Goal: Task Accomplishment & Management: Use online tool/utility

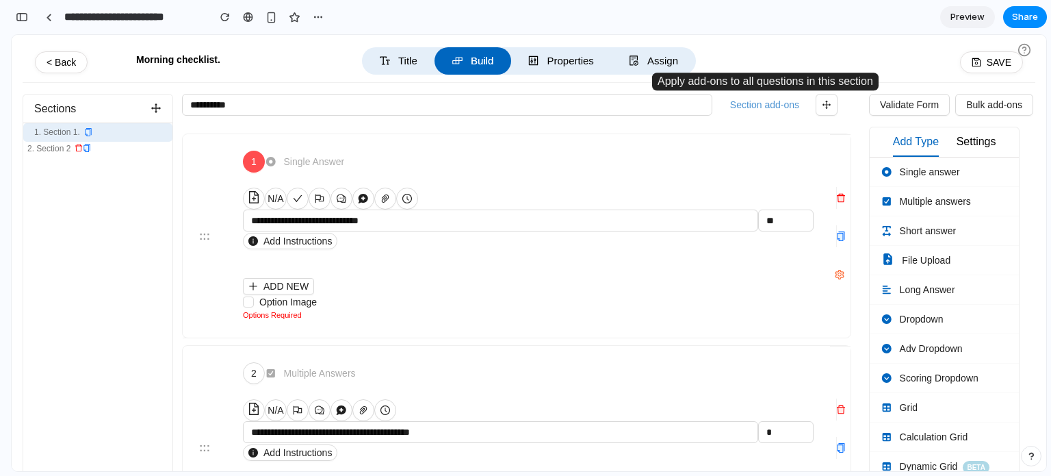
click at [749, 110] on button "Section add-ons" at bounding box center [765, 104] width 80 height 21
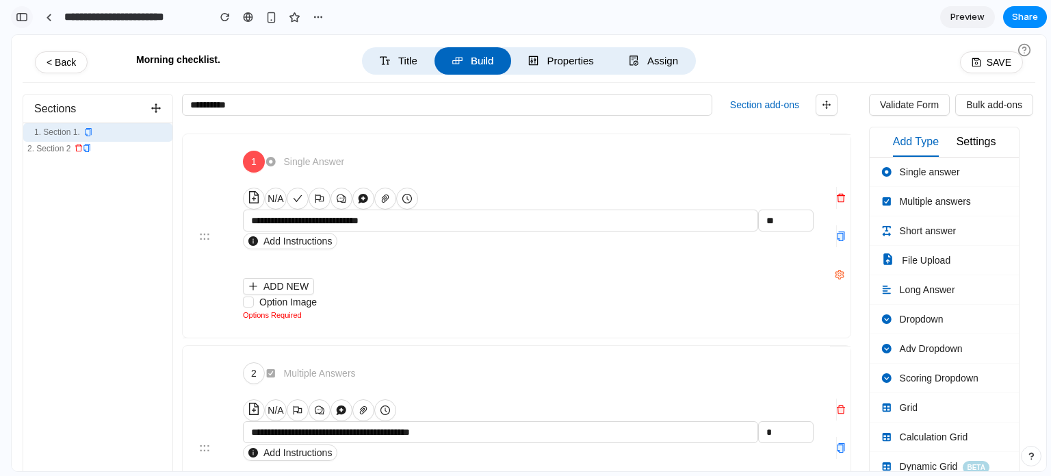
click at [25, 26] on button "button" at bounding box center [22, 17] width 22 height 22
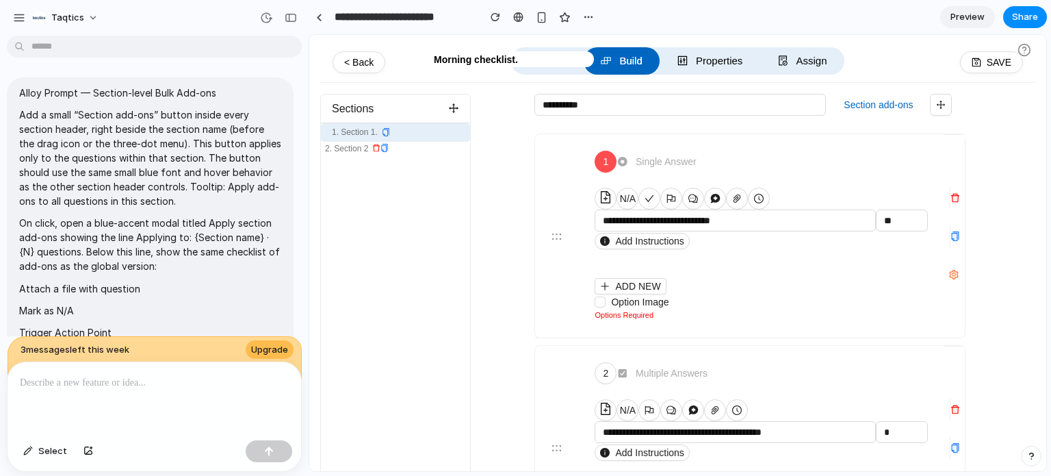
scroll to position [5, 0]
click at [293, 21] on div "button" at bounding box center [291, 18] width 12 height 10
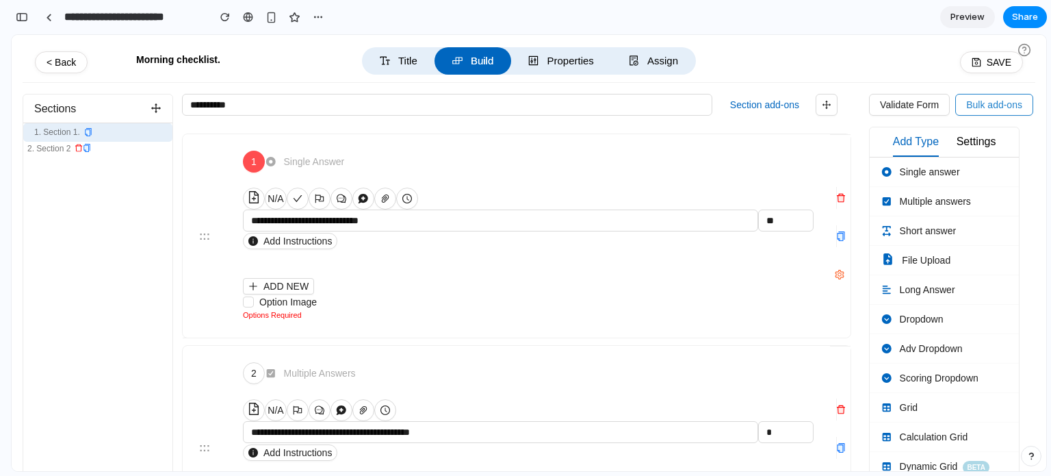
click at [976, 102] on span "Bulk add-ons" at bounding box center [994, 104] width 56 height 15
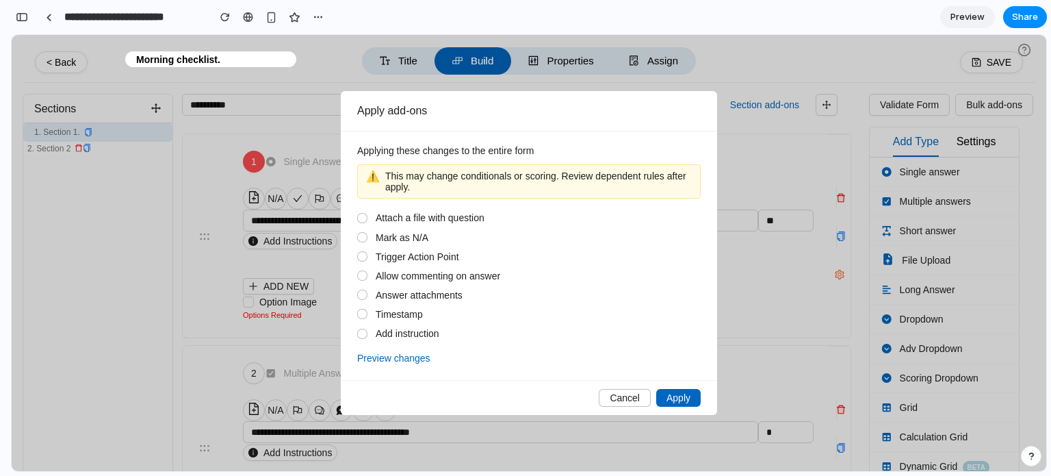
click at [361, 220] on div at bounding box center [362, 218] width 10 height 10
click at [363, 231] on div "Attach a file with question Mark as N/A Trigger Action Point Allow commenting o…" at bounding box center [529, 275] width 344 height 127
click at [379, 357] on button "Preview changes" at bounding box center [393, 358] width 73 height 16
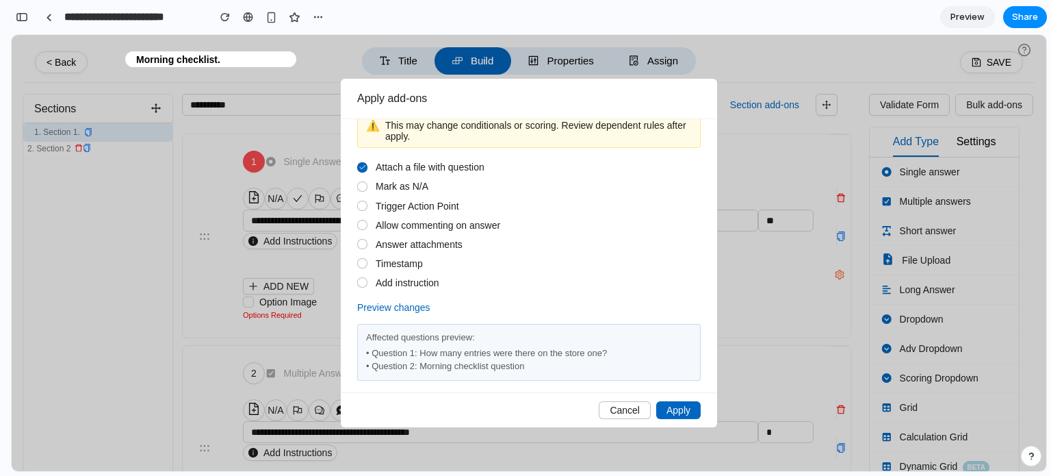
scroll to position [0, 0]
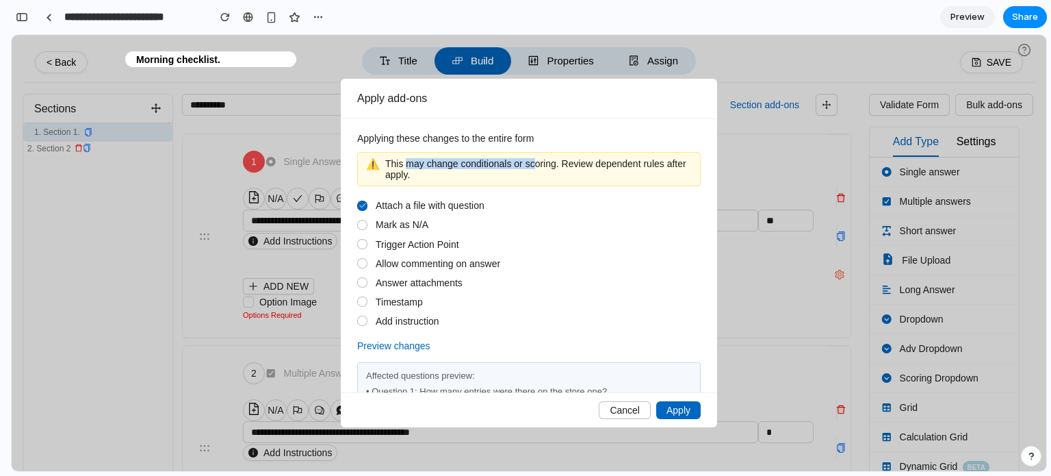
drag, startPoint x: 535, startPoint y: 166, endPoint x: 406, endPoint y: 167, distance: 128.7
click at [406, 167] on span "This may change conditionals or scoring. Review dependent rules after apply." at bounding box center [538, 169] width 307 height 22
click at [444, 183] on div "⚠️ This may change conditionals or scoring. Review dependent rules after apply." at bounding box center [529, 169] width 344 height 34
click at [620, 405] on span "Cancel" at bounding box center [625, 410] width 30 height 11
